Goal: Task Accomplishment & Management: Manage account settings

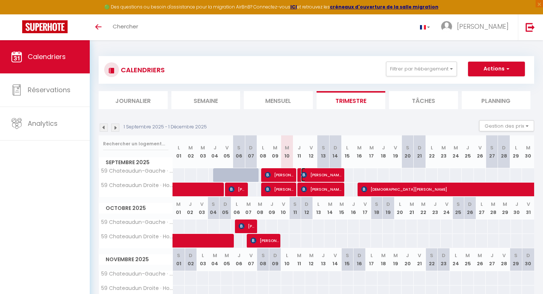
click at [322, 176] on span "[PERSON_NAME]" at bounding box center [321, 175] width 41 height 14
select select "OK"
select select "KO"
select select "0"
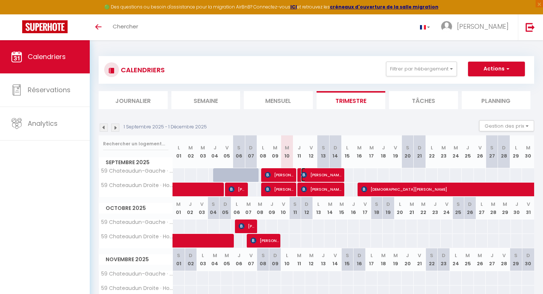
select select "1"
select select
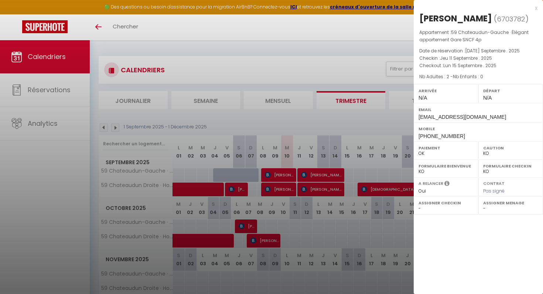
click at [323, 189] on div at bounding box center [271, 147] width 543 height 294
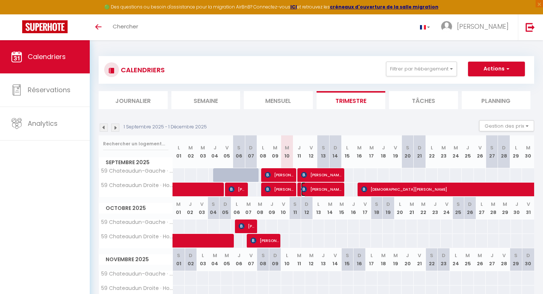
click at [323, 189] on span "[PERSON_NAME]" at bounding box center [321, 189] width 41 height 14
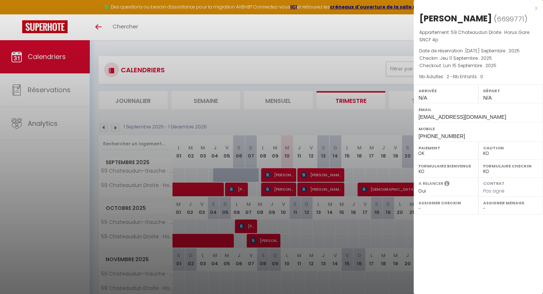
click at [378, 192] on div at bounding box center [271, 147] width 543 height 294
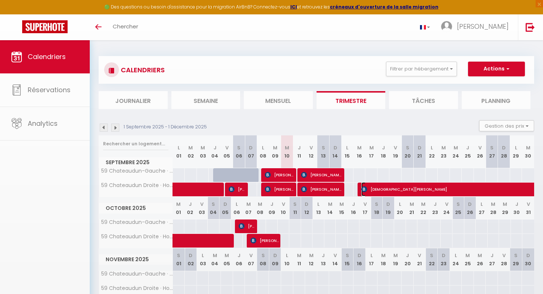
click at [378, 192] on span "[DEMOGRAPHIC_DATA][PERSON_NAME]" at bounding box center [531, 189] width 340 height 14
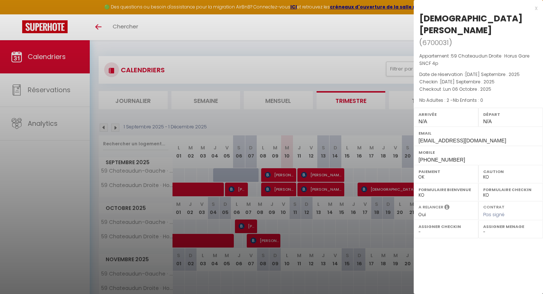
click at [220, 245] on div at bounding box center [271, 147] width 543 height 294
